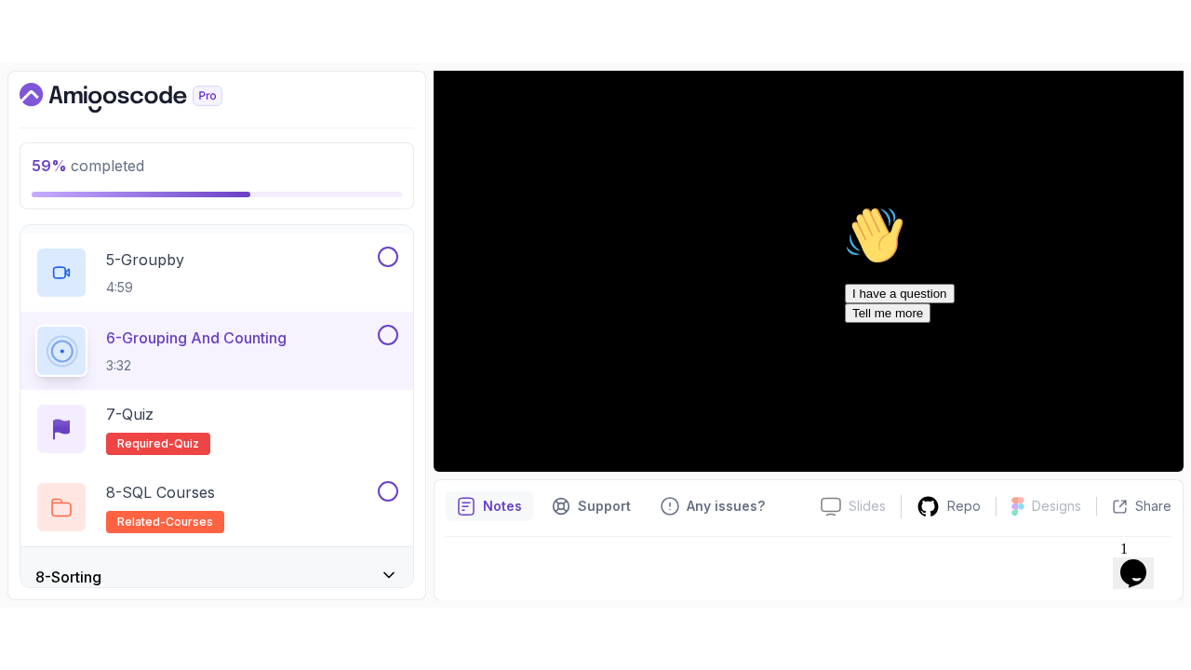
scroll to position [725, 0]
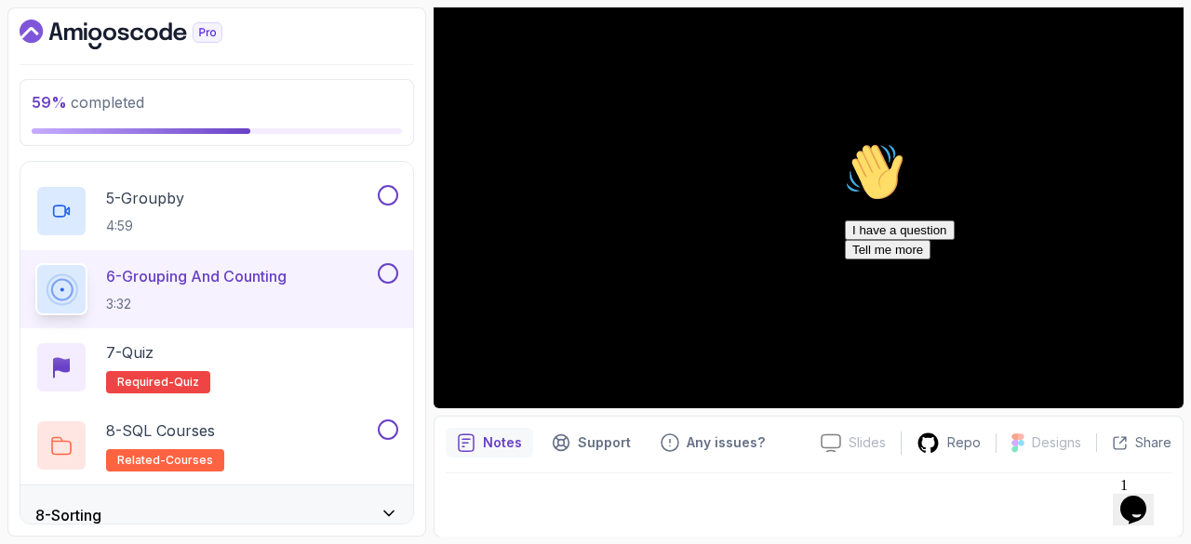
click at [845, 142] on icon "Chat attention grabber" at bounding box center [845, 142] width 0 height 0
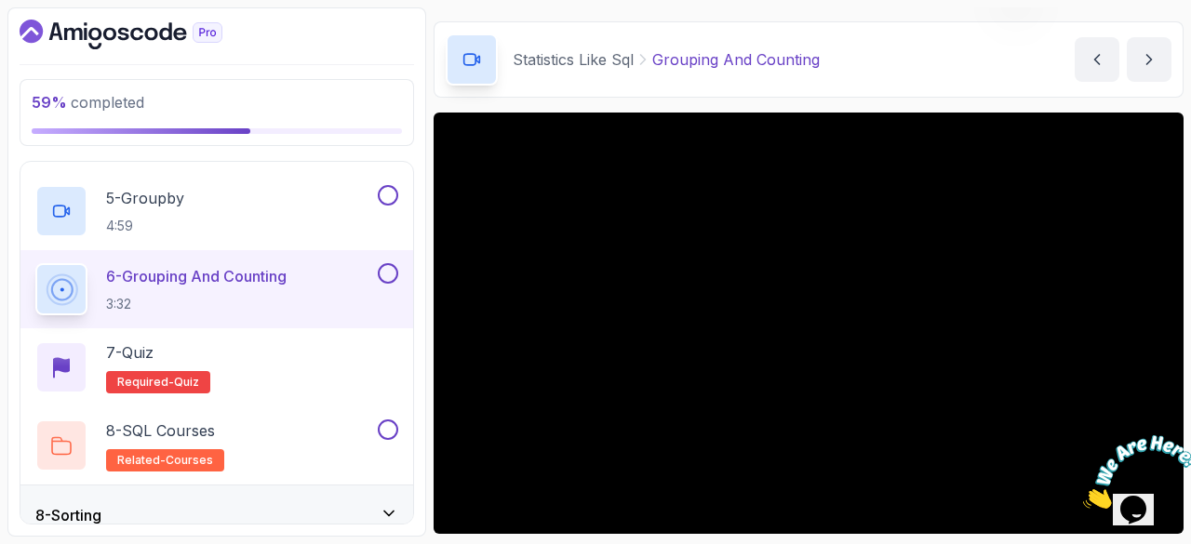
scroll to position [179, 0]
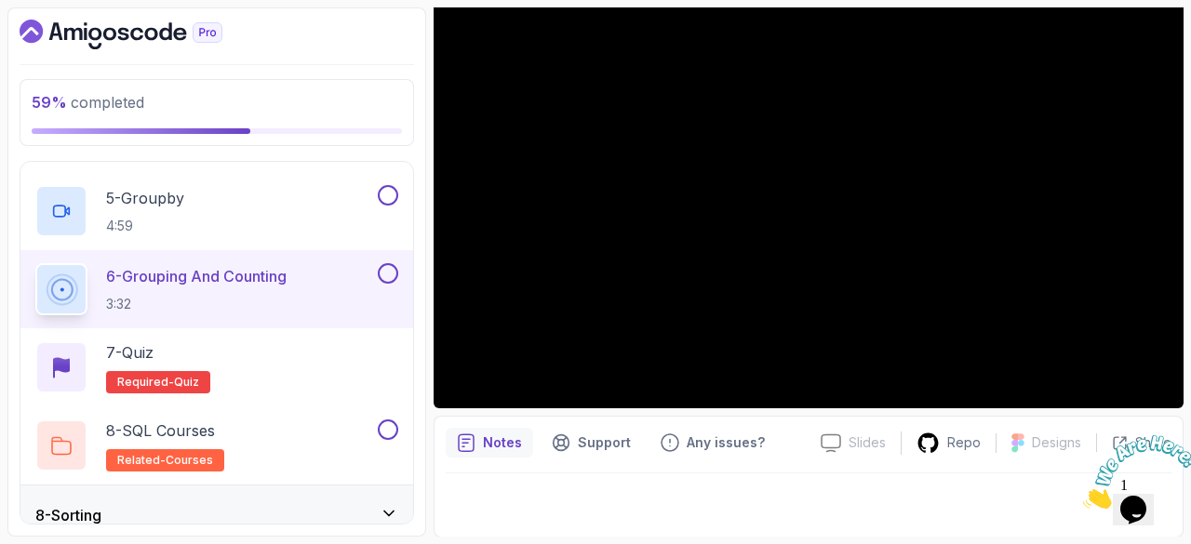
click at [393, 256] on div "6 - Grouping And Counting 3:32" at bounding box center [216, 289] width 393 height 78
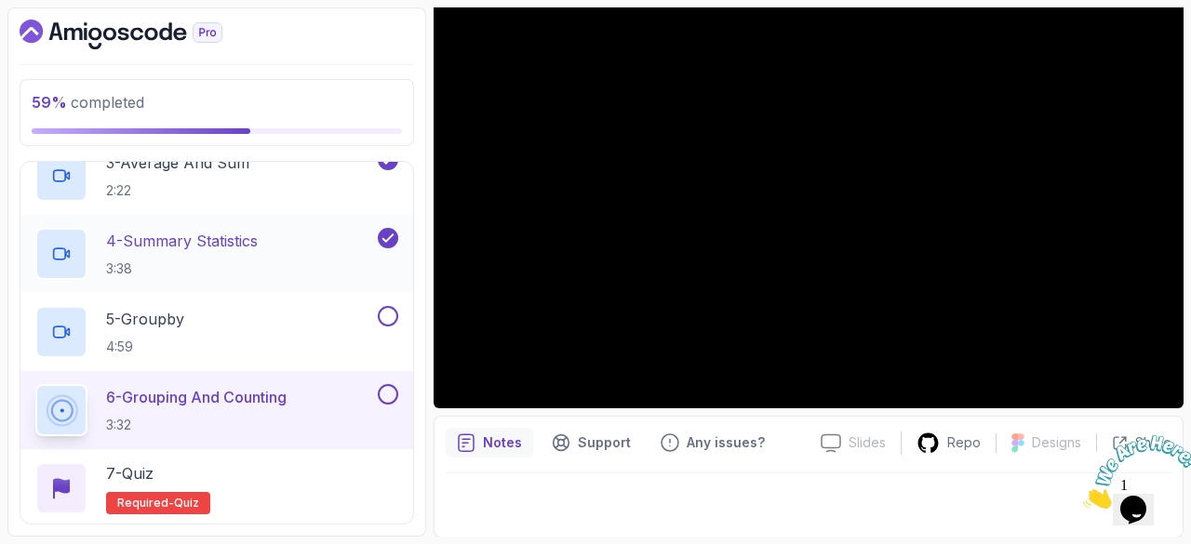
scroll to position [600, 0]
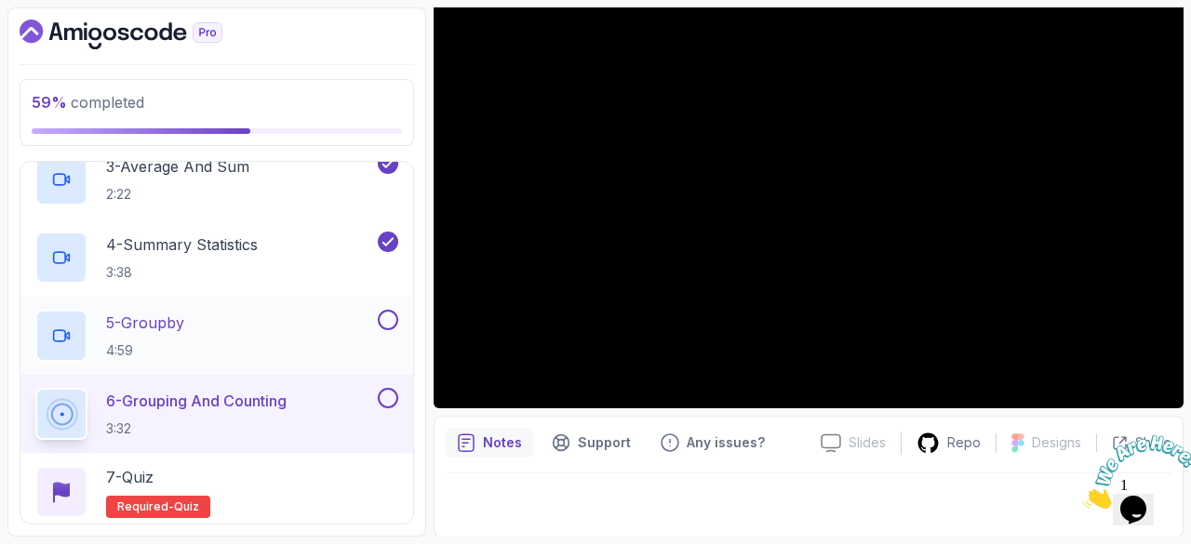
click at [391, 323] on button at bounding box center [388, 320] width 20 height 20
click at [386, 388] on button at bounding box center [388, 398] width 20 height 20
click at [141, 473] on p "7 - Quiz" at bounding box center [129, 477] width 47 height 22
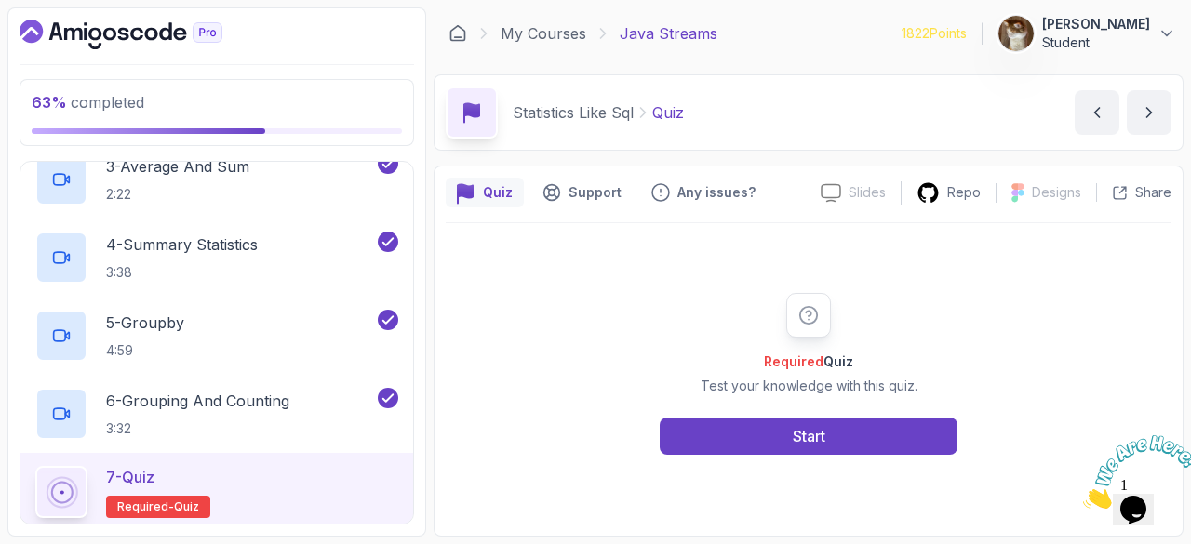
click at [683, 411] on div "Required Quiz Test your knowledge with this quiz. Start" at bounding box center [808, 374] width 357 height 162
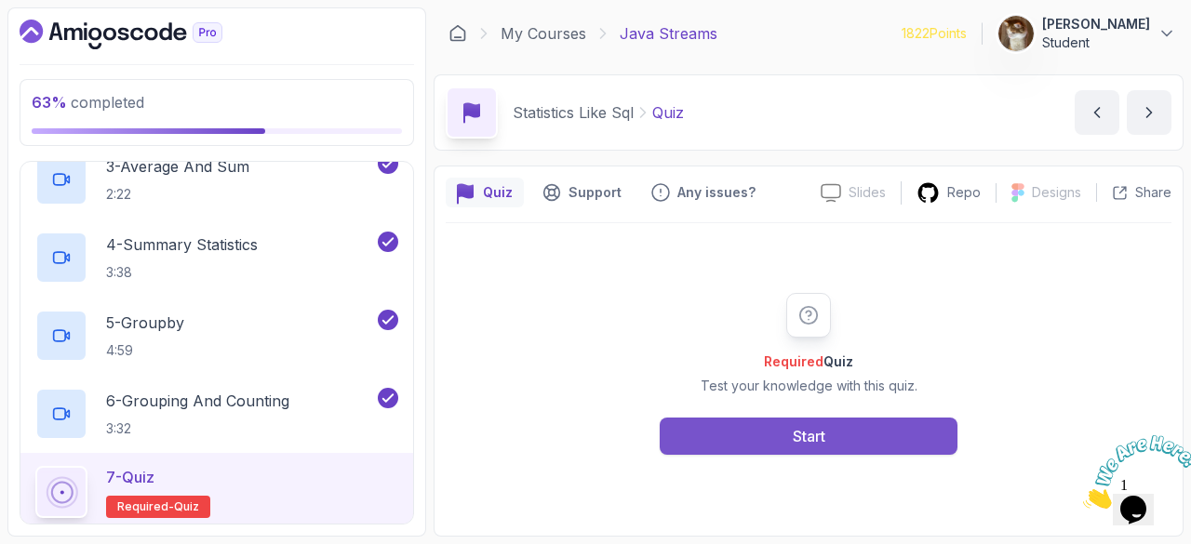
click at [708, 452] on button "Start" at bounding box center [809, 436] width 298 height 37
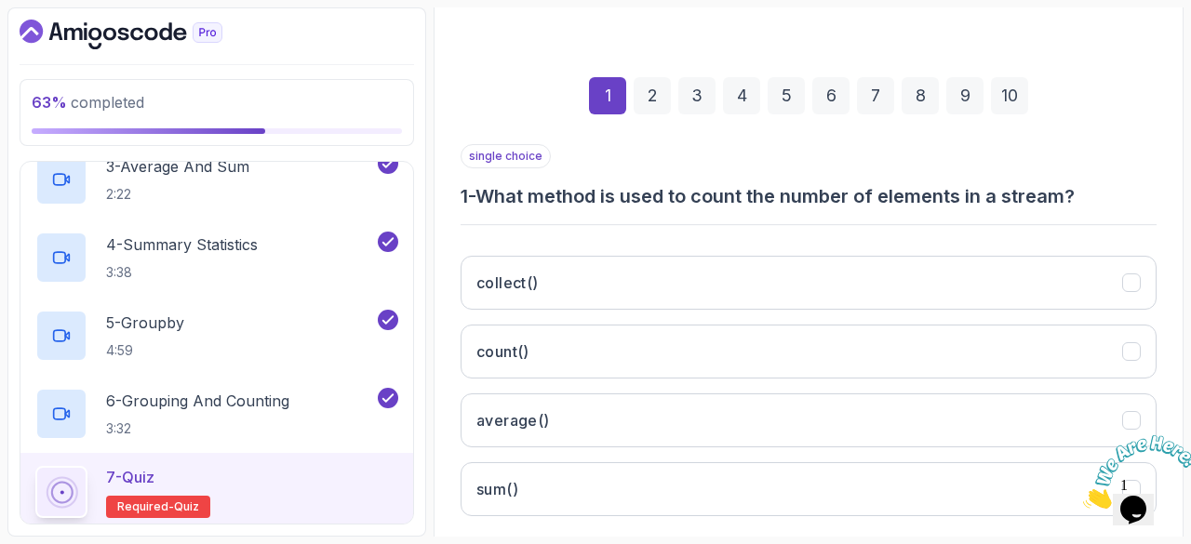
scroll to position [234, 0]
